Goal: Check status: Check status

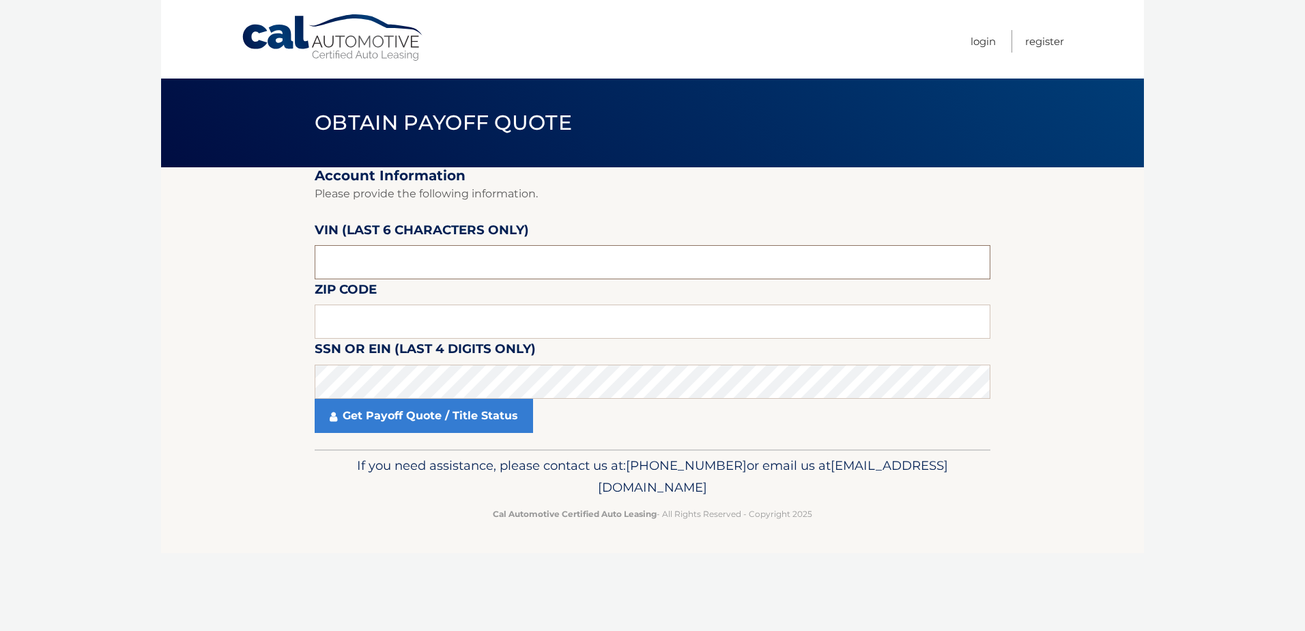
click at [366, 265] on input "text" at bounding box center [653, 262] width 676 height 34
type input "404708"
click at [355, 323] on input "text" at bounding box center [653, 321] width 676 height 34
type input "33993"
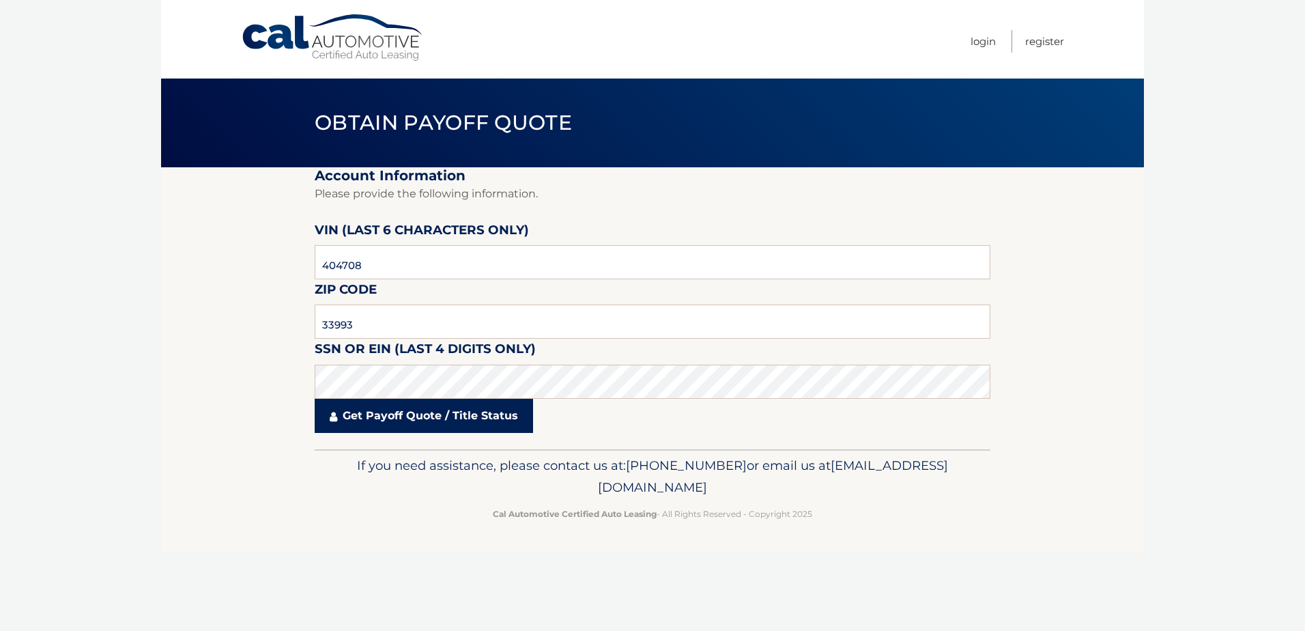
click at [437, 420] on link "Get Payoff Quote / Title Status" at bounding box center [424, 416] width 218 height 34
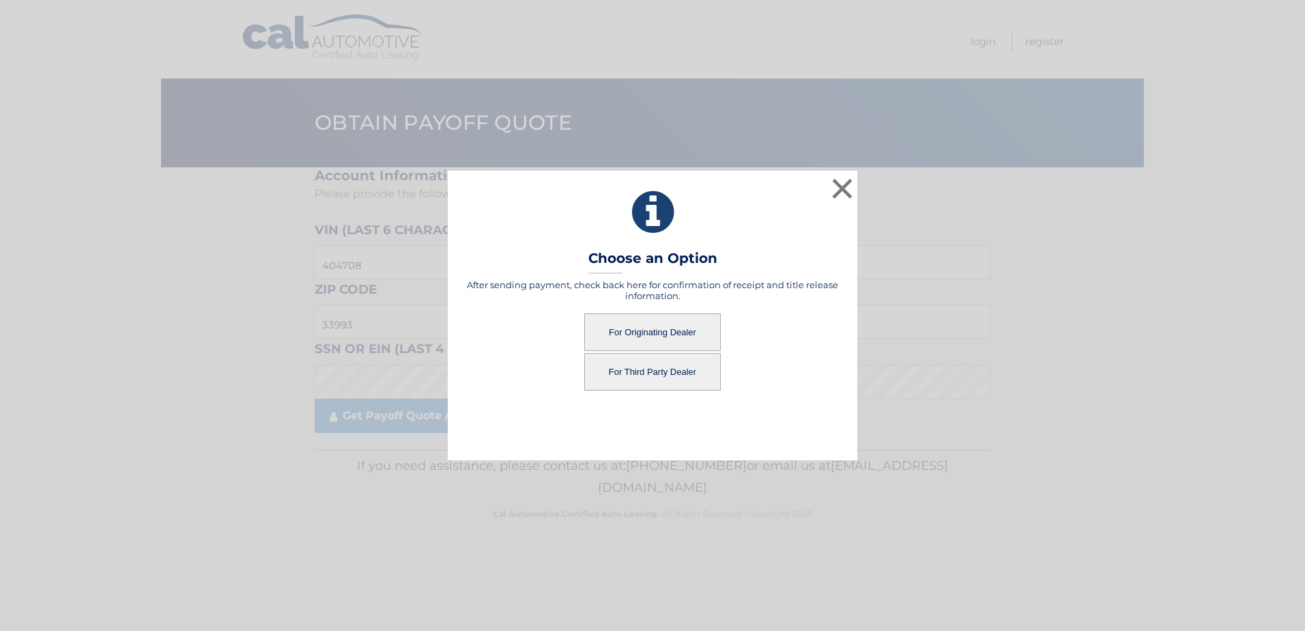
click at [652, 369] on button "For Third Party Dealer" at bounding box center [652, 372] width 136 height 38
click at [635, 377] on button "For Third Party Dealer" at bounding box center [652, 372] width 136 height 38
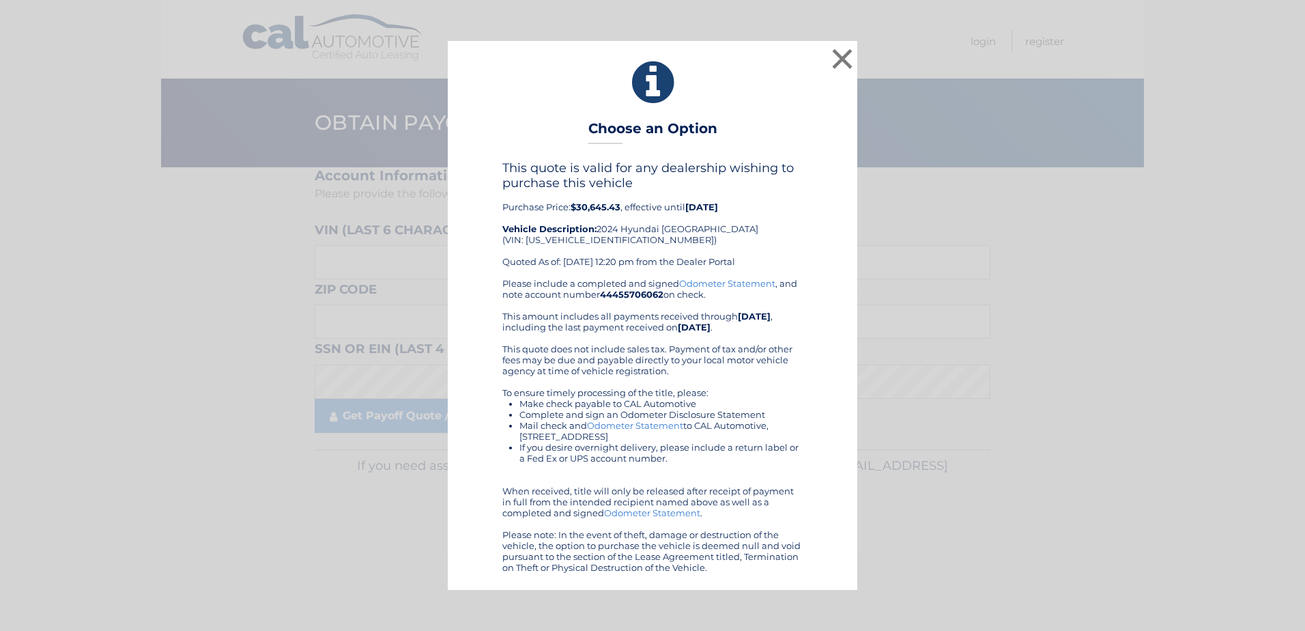
click at [795, 379] on div "Please include a completed and signed Odometer Statement , and note account num…" at bounding box center [652, 425] width 300 height 295
click at [843, 55] on button "×" at bounding box center [841, 58] width 27 height 27
